Goal: Task Accomplishment & Management: Manage account settings

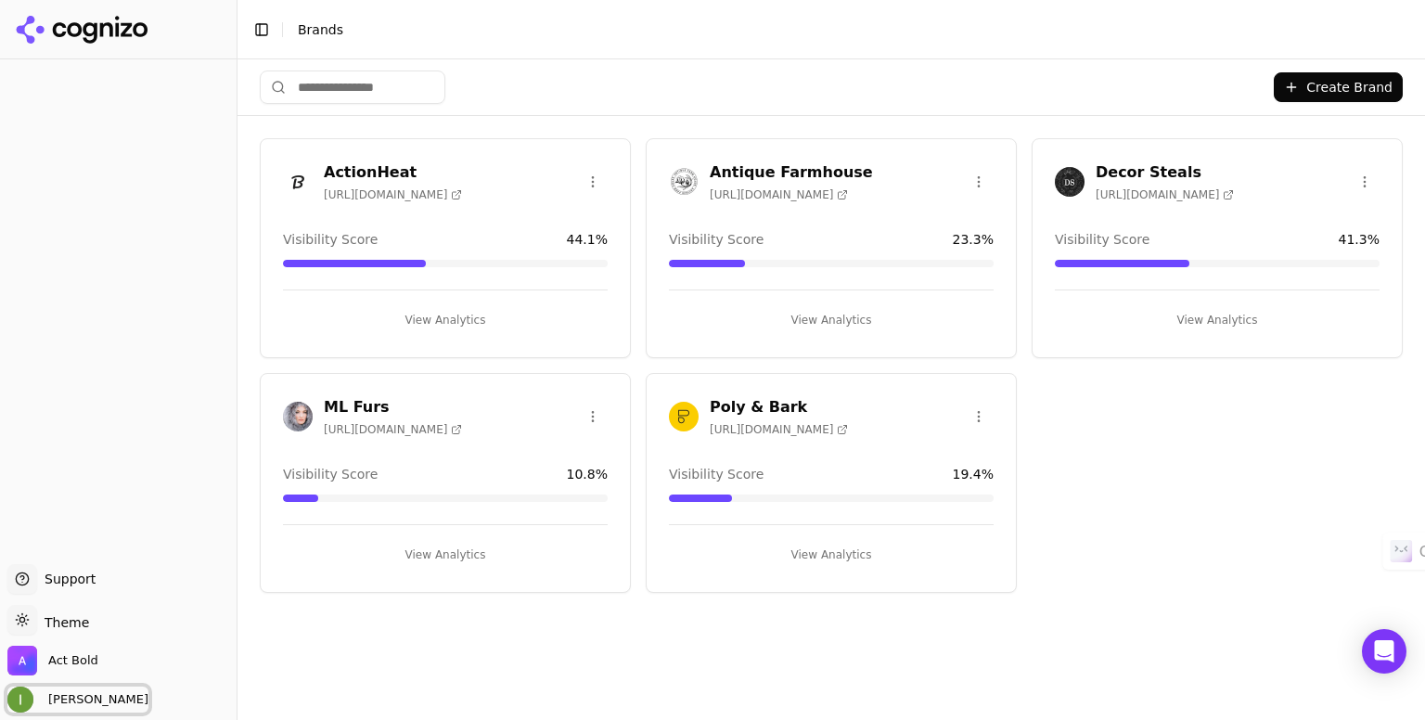
click at [79, 699] on span "[PERSON_NAME]" at bounding box center [95, 699] width 108 height 17
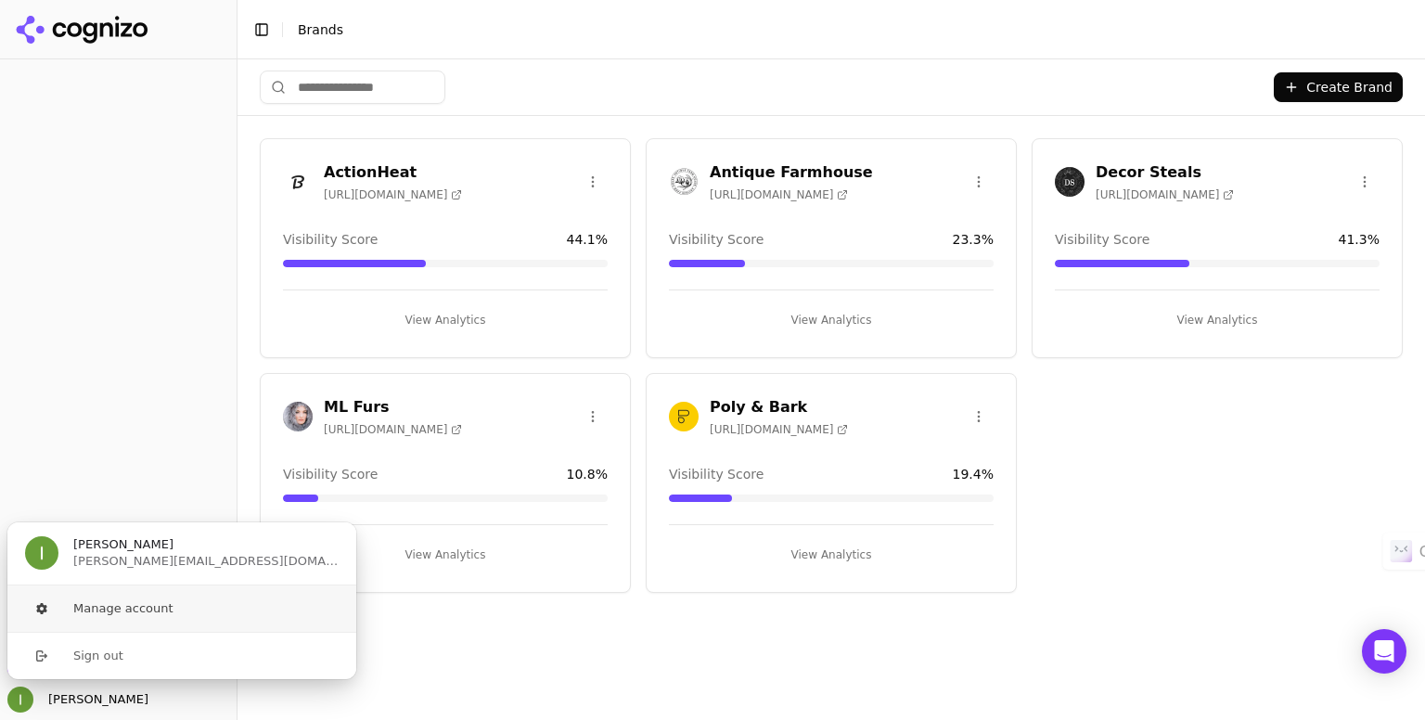
click at [105, 616] on button "Manage account" at bounding box center [181, 609] width 351 height 46
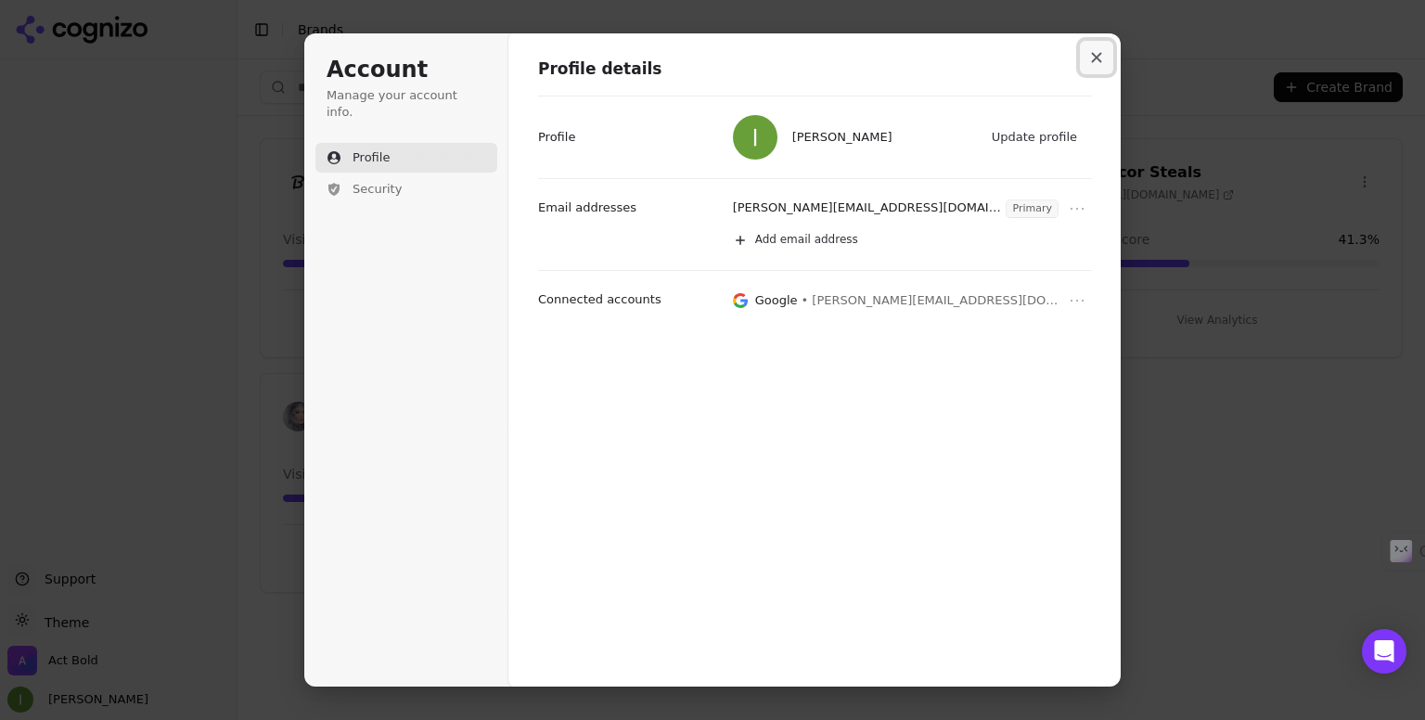
click at [1087, 62] on button "Close modal" at bounding box center [1096, 57] width 33 height 33
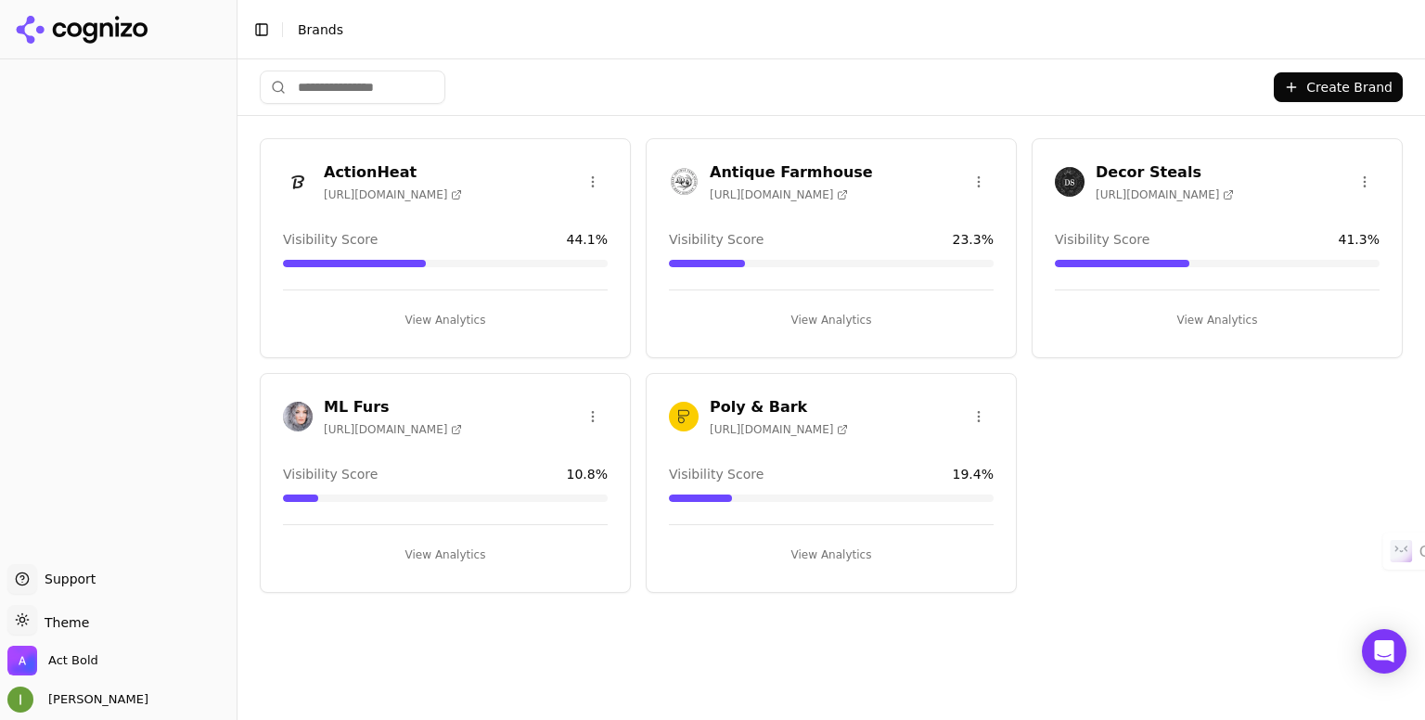
click at [200, 179] on div at bounding box center [118, 312] width 237 height 490
click at [79, 662] on span "Act Bold" at bounding box center [73, 660] width 50 height 17
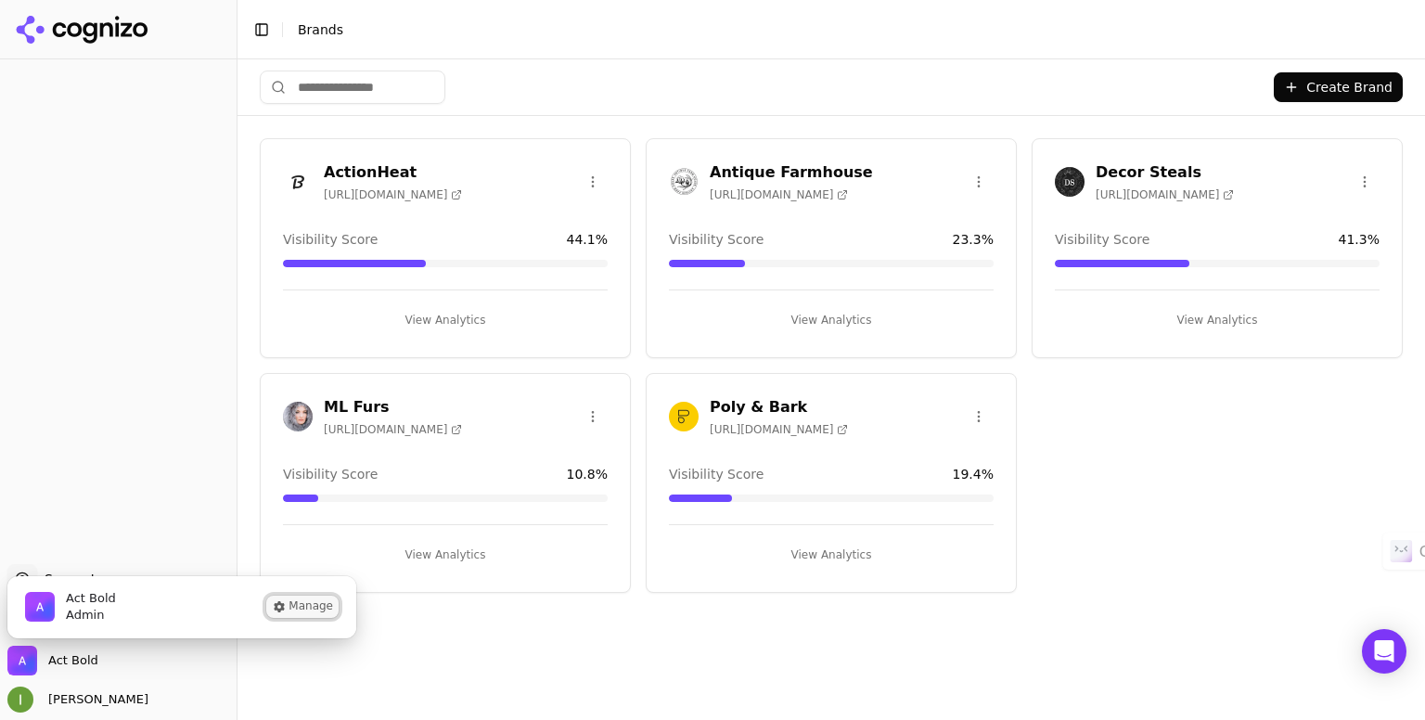
click at [306, 602] on button "Manage" at bounding box center [302, 607] width 72 height 22
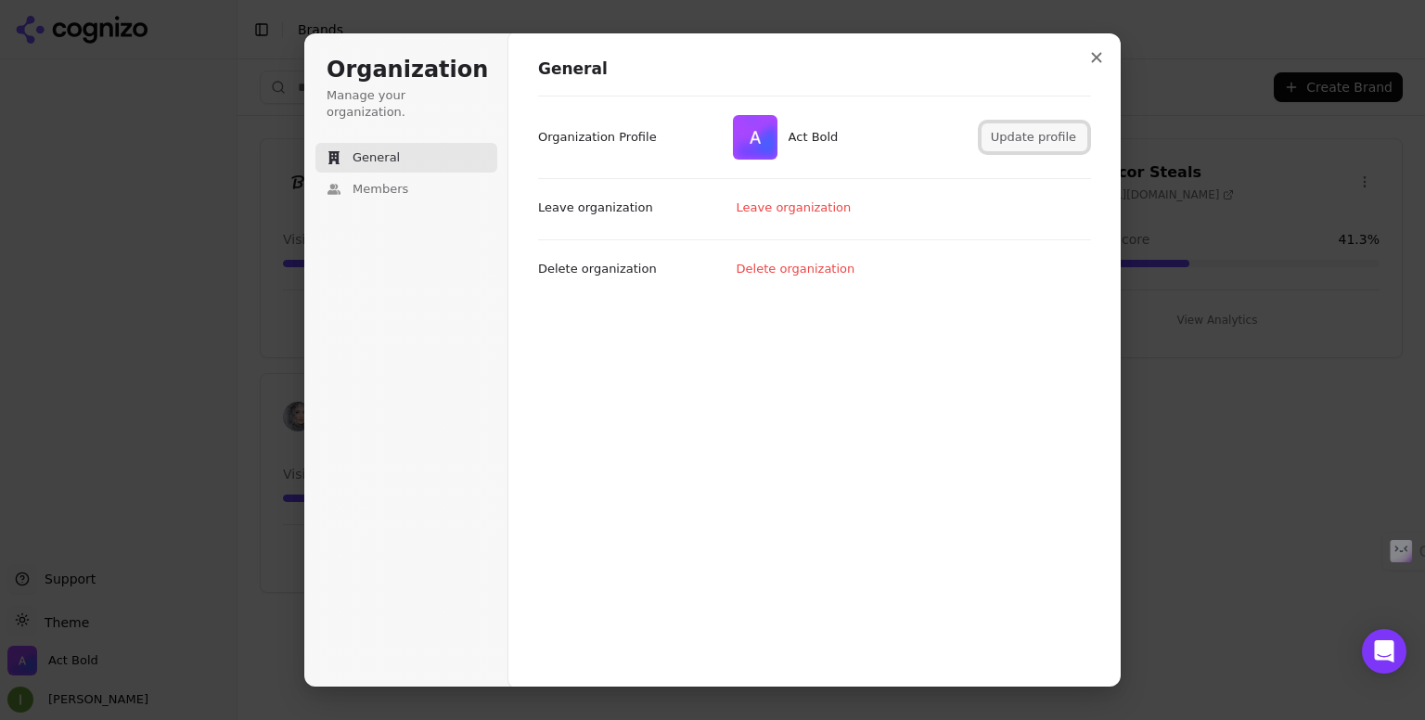
click at [1044, 143] on button "Update profile" at bounding box center [1035, 137] width 106 height 28
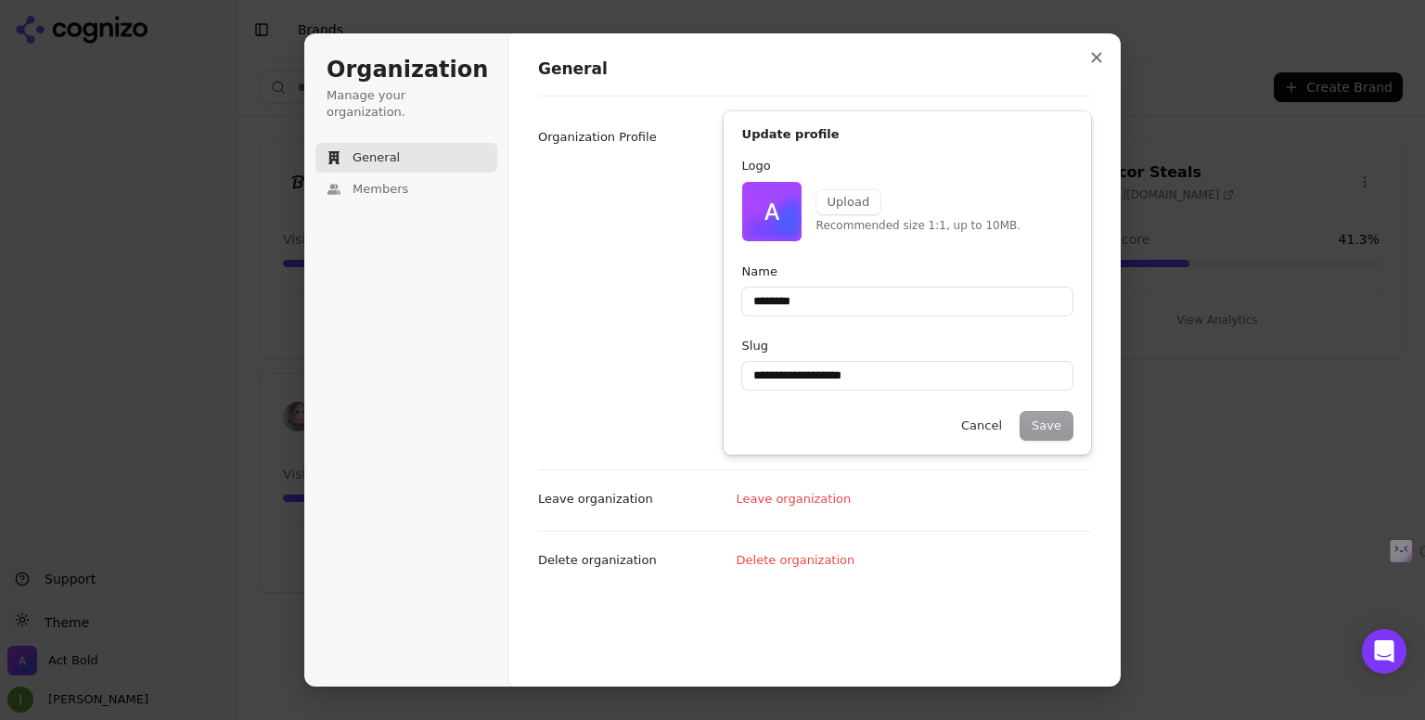
type input "********"
type input "**********"
click at [612, 132] on p "Organization Profile" at bounding box center [597, 137] width 119 height 17
click at [373, 181] on span "Members" at bounding box center [381, 189] width 56 height 17
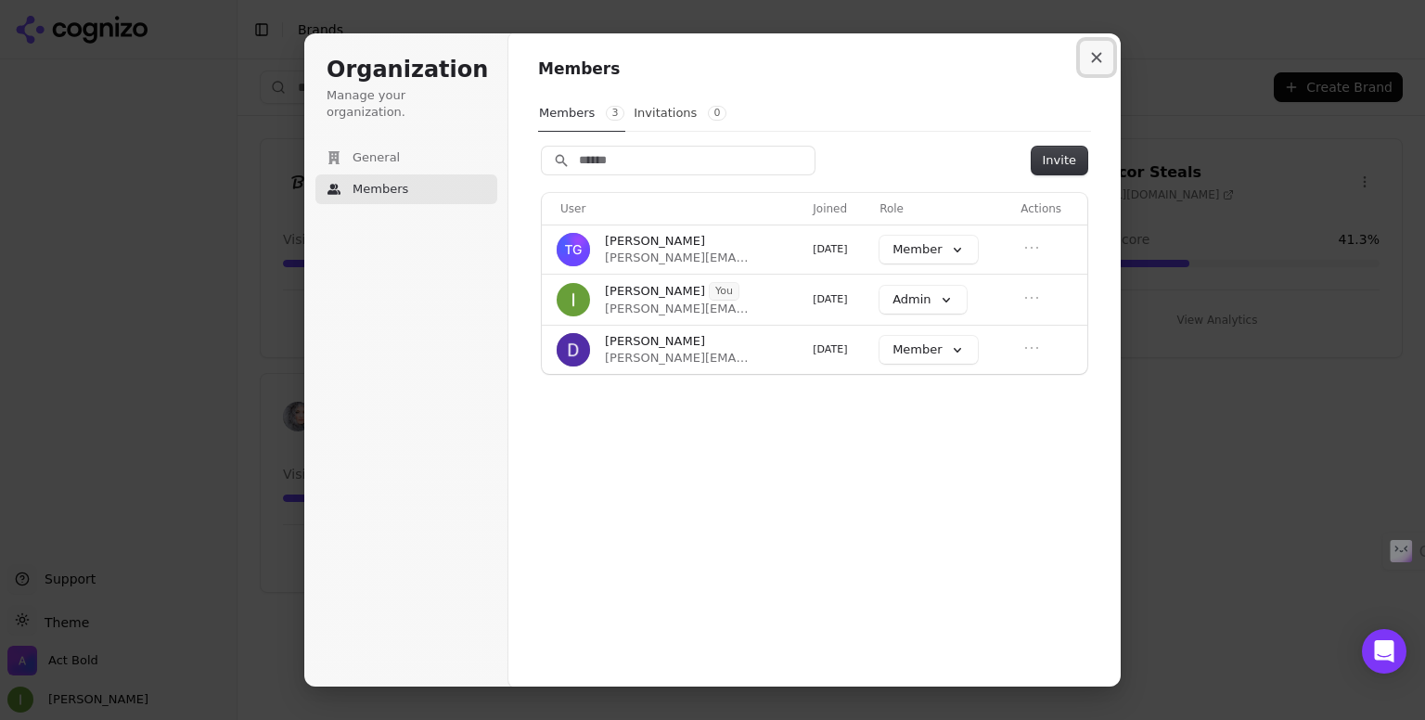
click at [1095, 50] on button "Close modal" at bounding box center [1096, 57] width 33 height 33
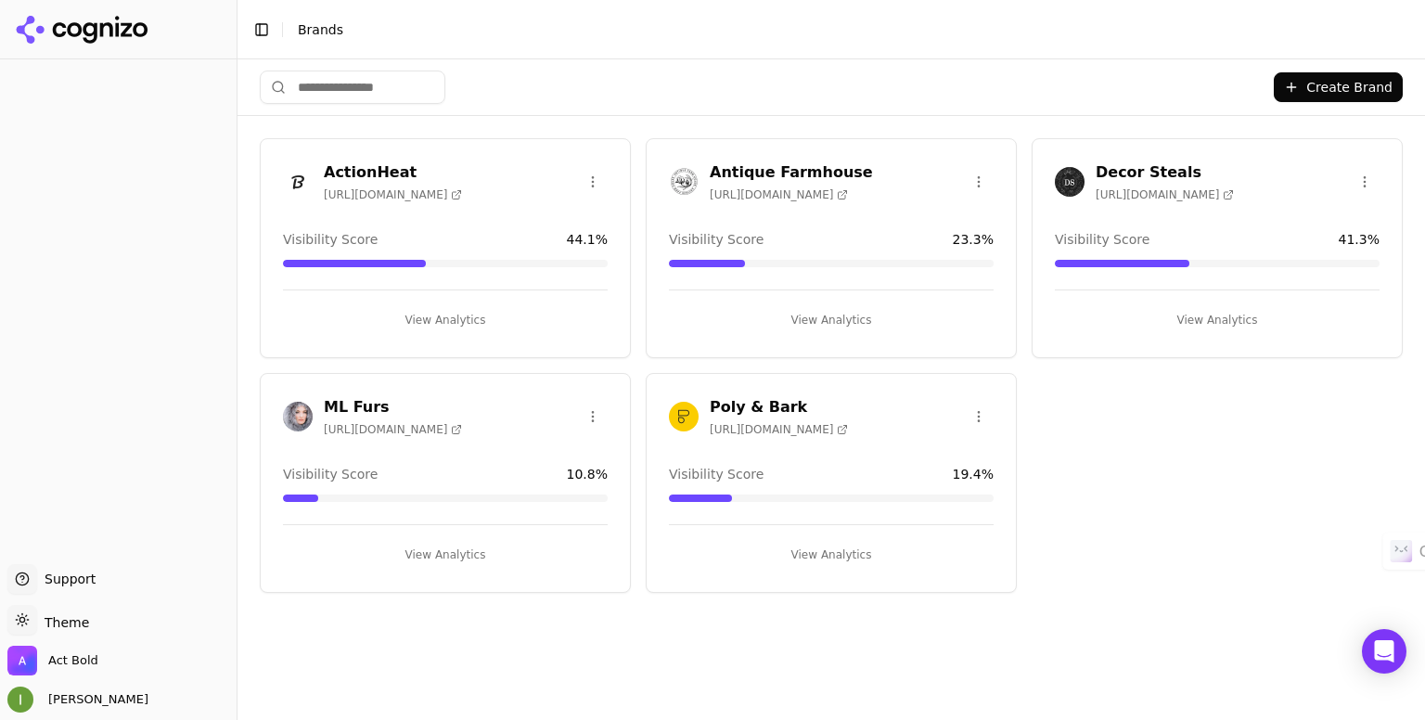
click at [94, 581] on div "Support Support" at bounding box center [118, 582] width 222 height 37
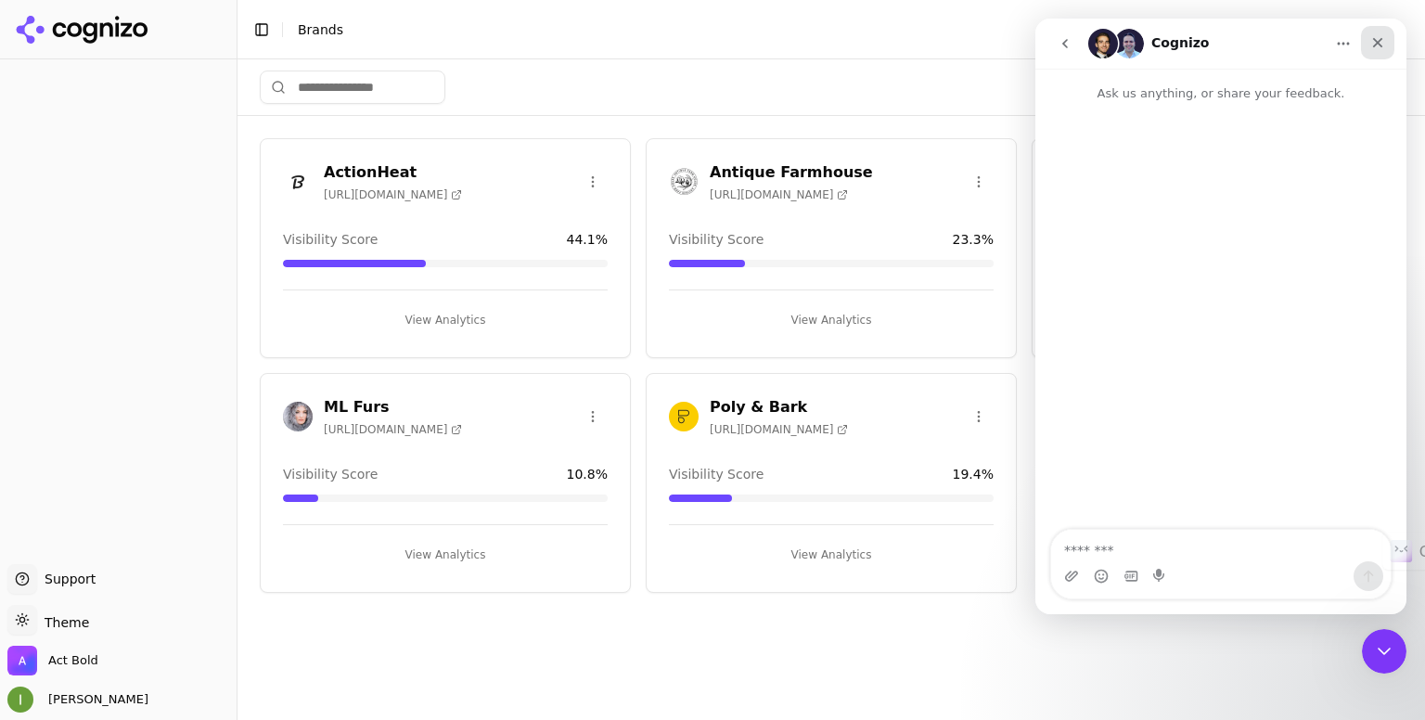
click at [1380, 47] on icon "Close" at bounding box center [1378, 42] width 15 height 15
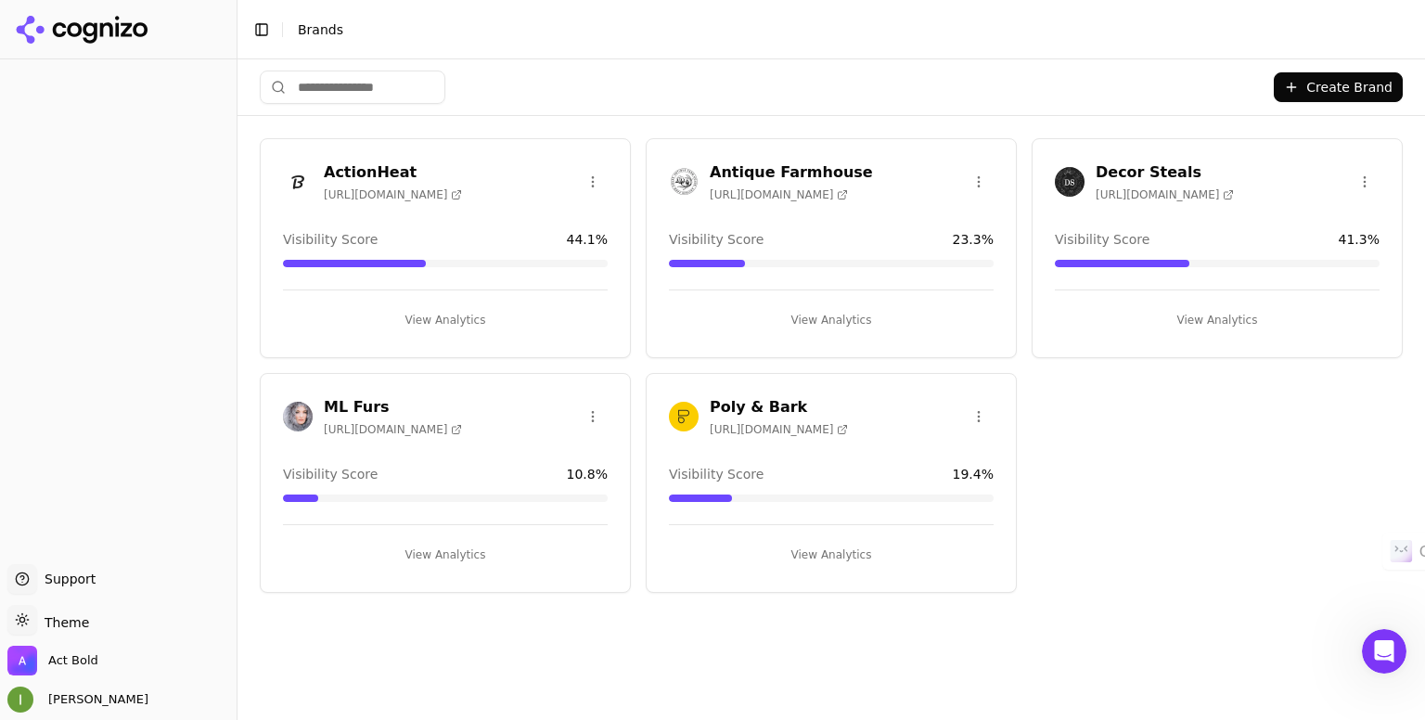
click at [20, 27] on icon at bounding box center [26, 34] width 19 height 18
click at [259, 32] on button "Toggle Sidebar" at bounding box center [262, 30] width 26 height 26
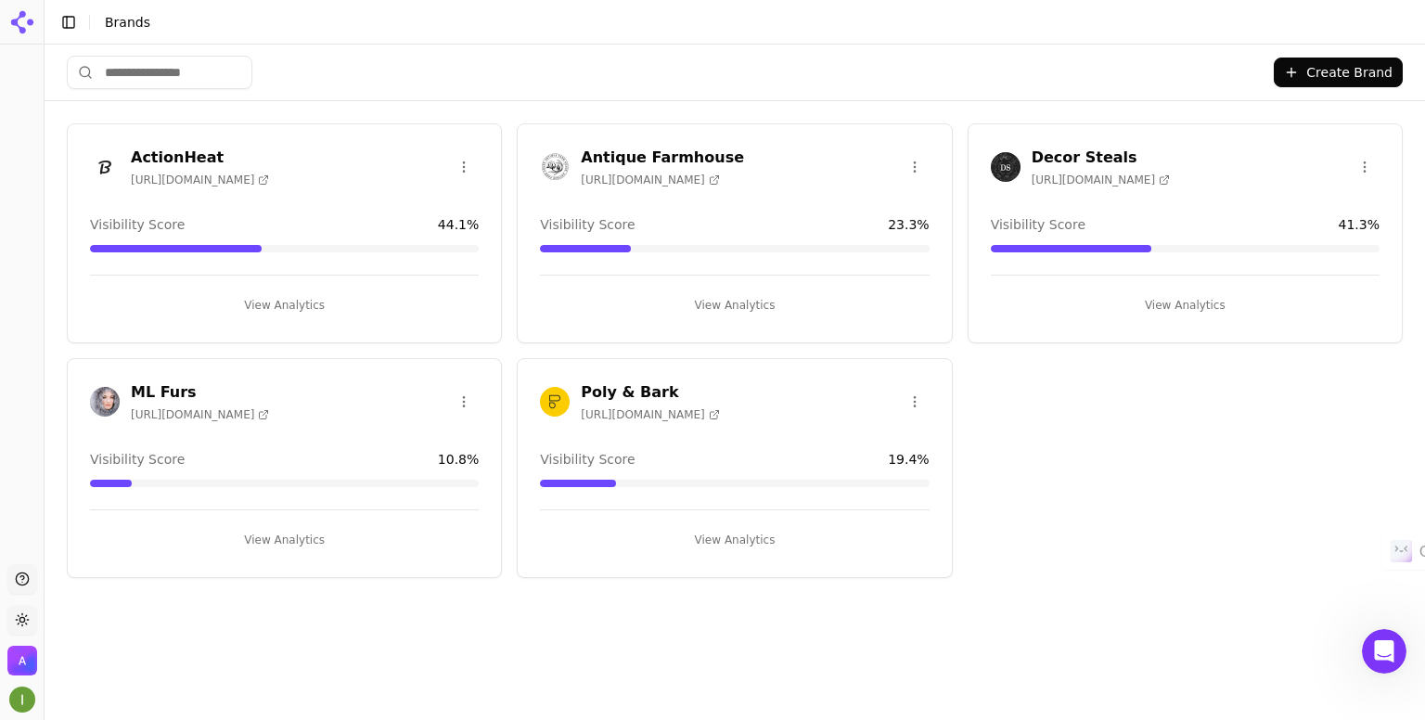
click at [71, 23] on button "Toggle Sidebar" at bounding box center [69, 22] width 26 height 26
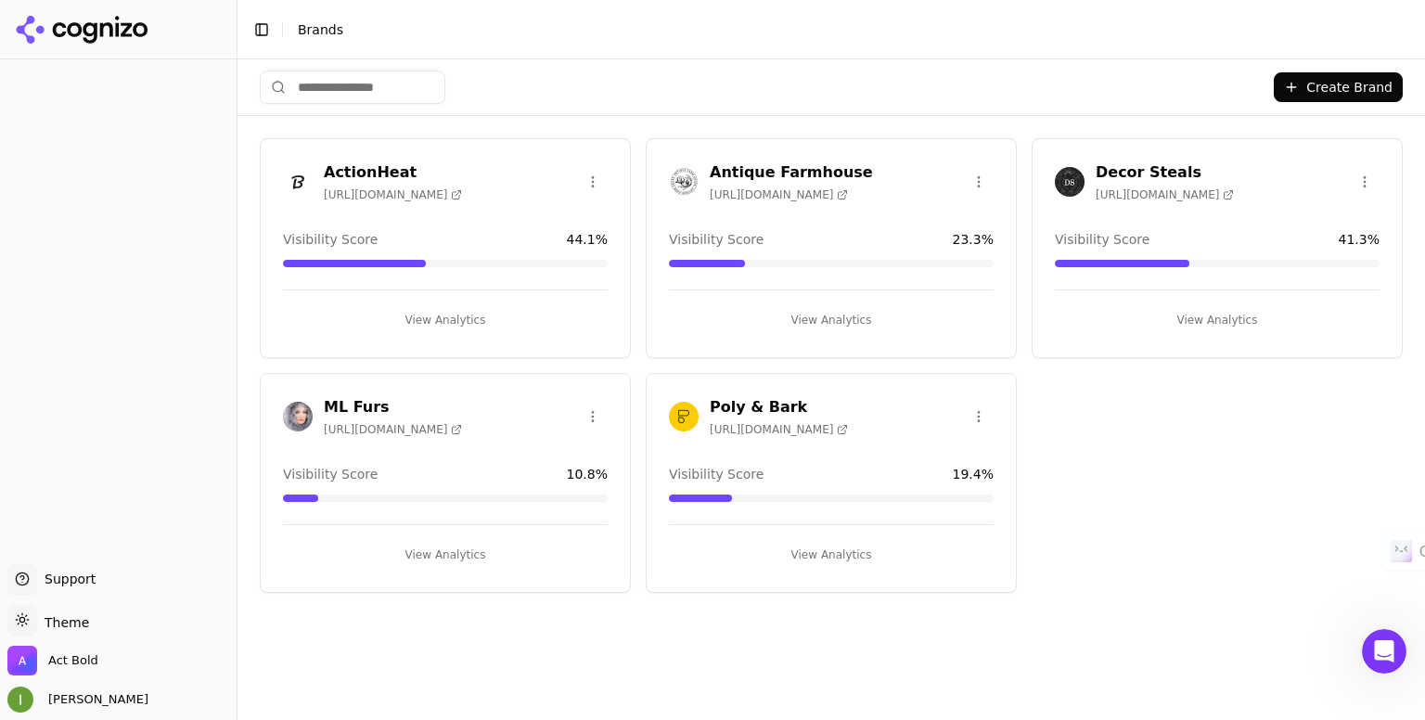
click at [318, 33] on span "Brands" at bounding box center [320, 29] width 45 height 15
